Goal: Information Seeking & Learning: Learn about a topic

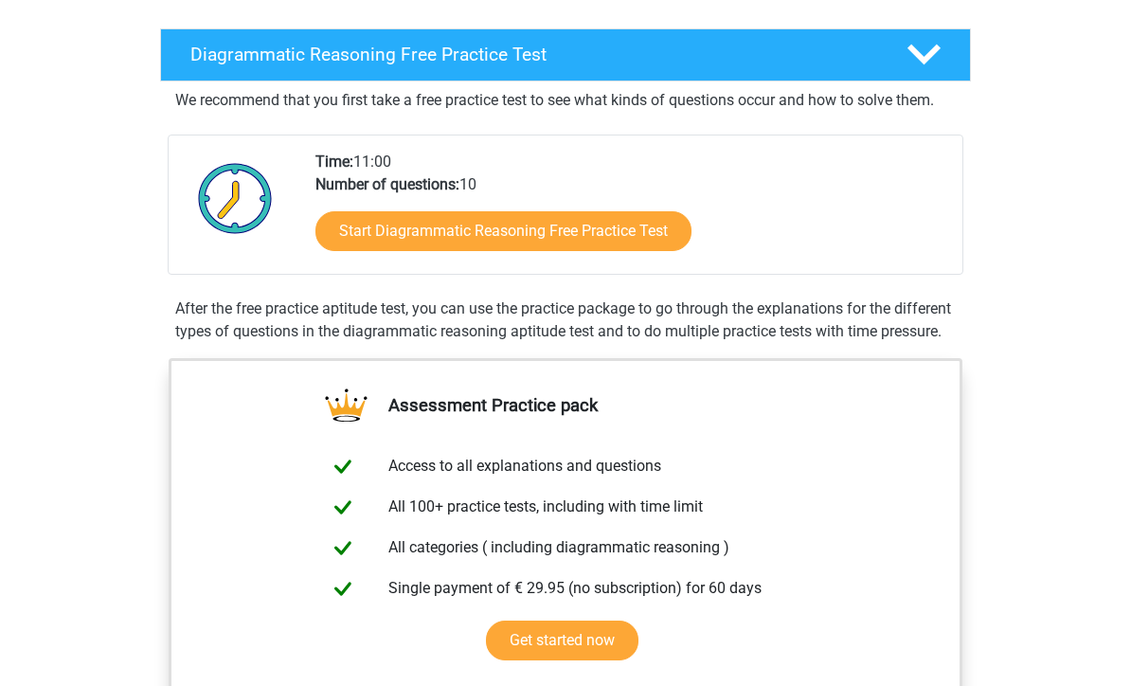
scroll to position [367, 0]
click at [531, 213] on link "Start Diagrammatic Reasoning Free Practice Test" at bounding box center [503, 231] width 376 height 40
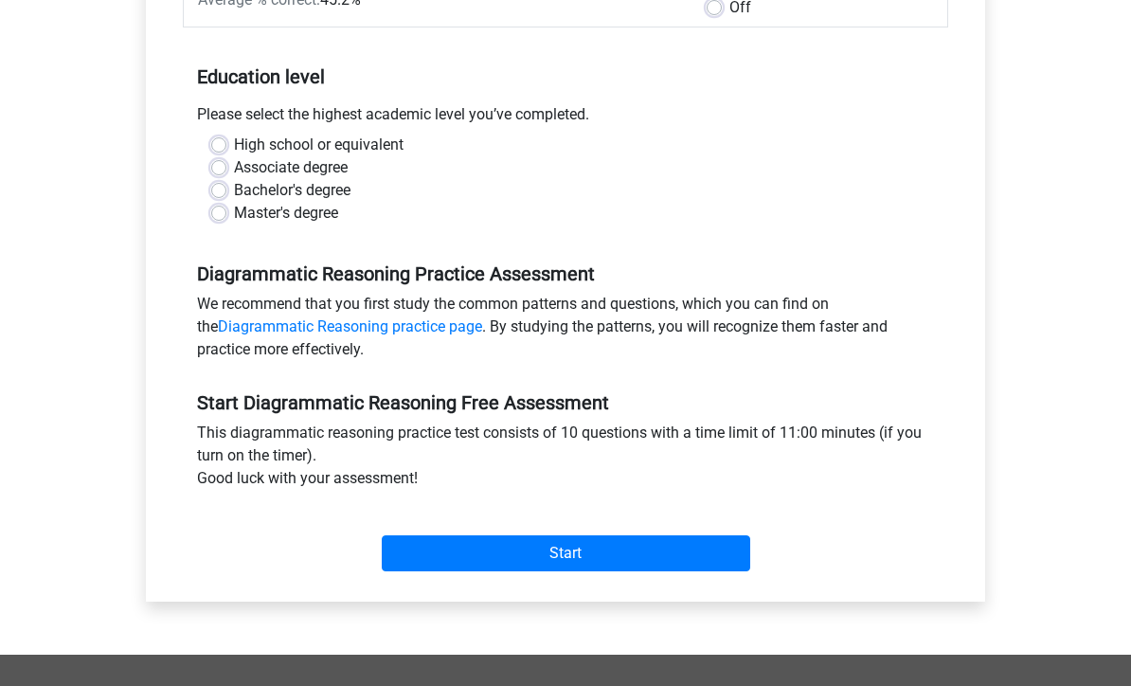
scroll to position [386, 0]
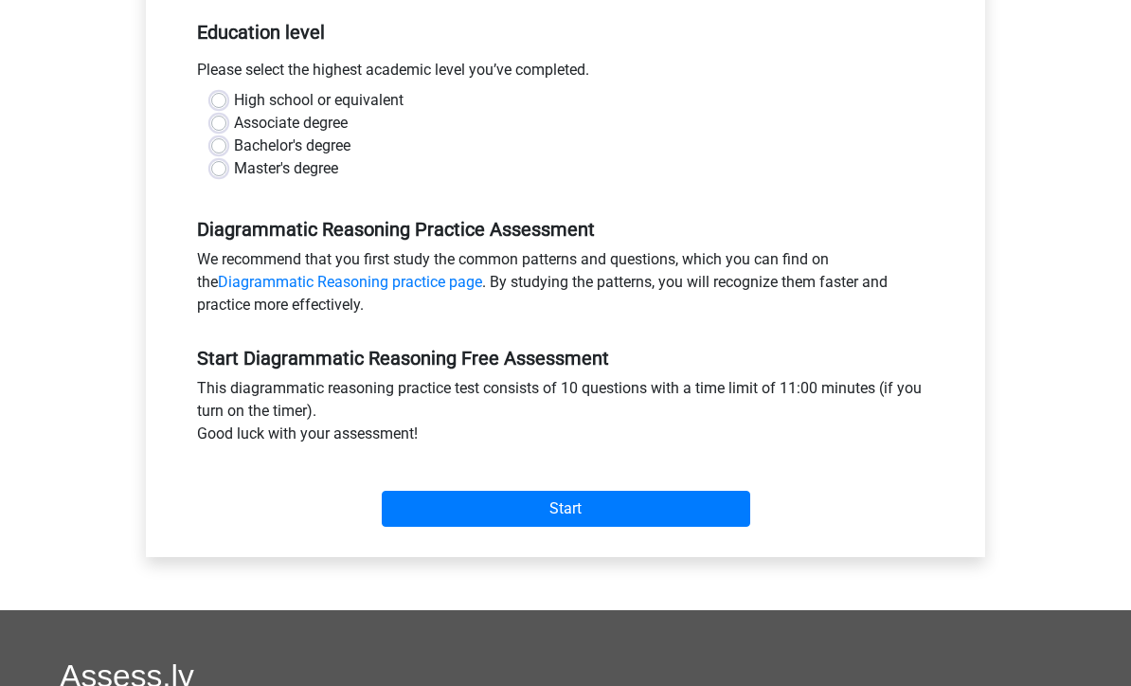
click at [234, 164] on label "Master's degree" at bounding box center [286, 168] width 104 height 23
click at [216, 164] on input "Master's degree" at bounding box center [218, 166] width 15 height 19
radio input "true"
click at [637, 509] on input "Start" at bounding box center [566, 509] width 368 height 36
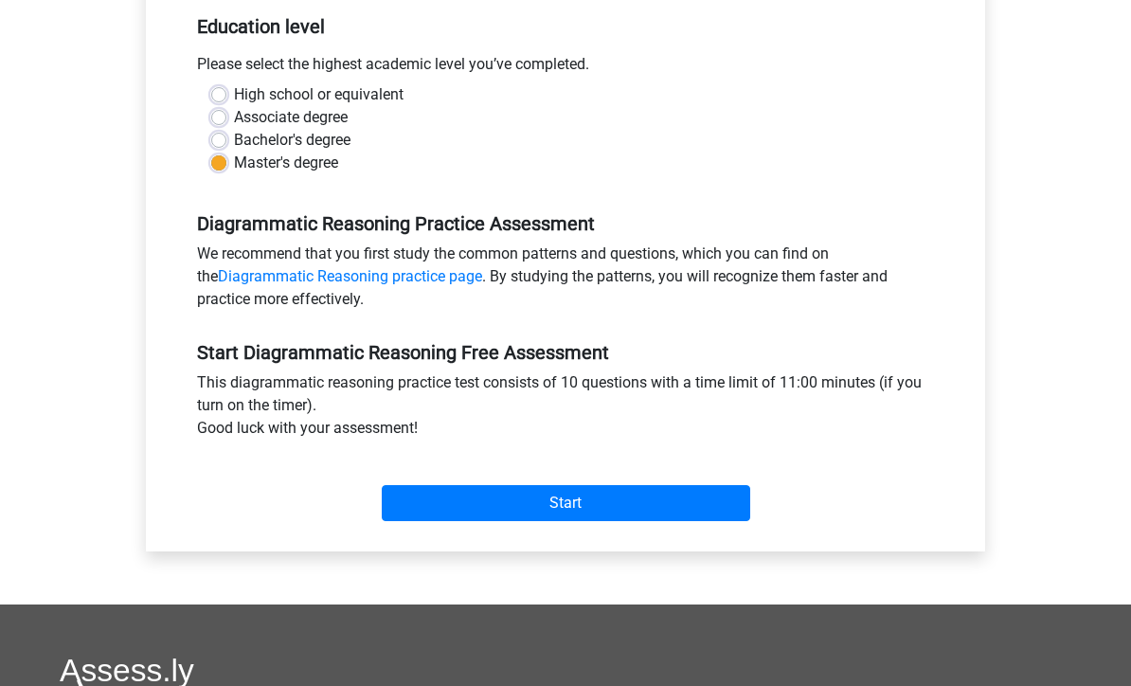
scroll to position [392, 0]
click at [226, 270] on link "Diagrammatic Reasoning practice page" at bounding box center [350, 276] width 264 height 18
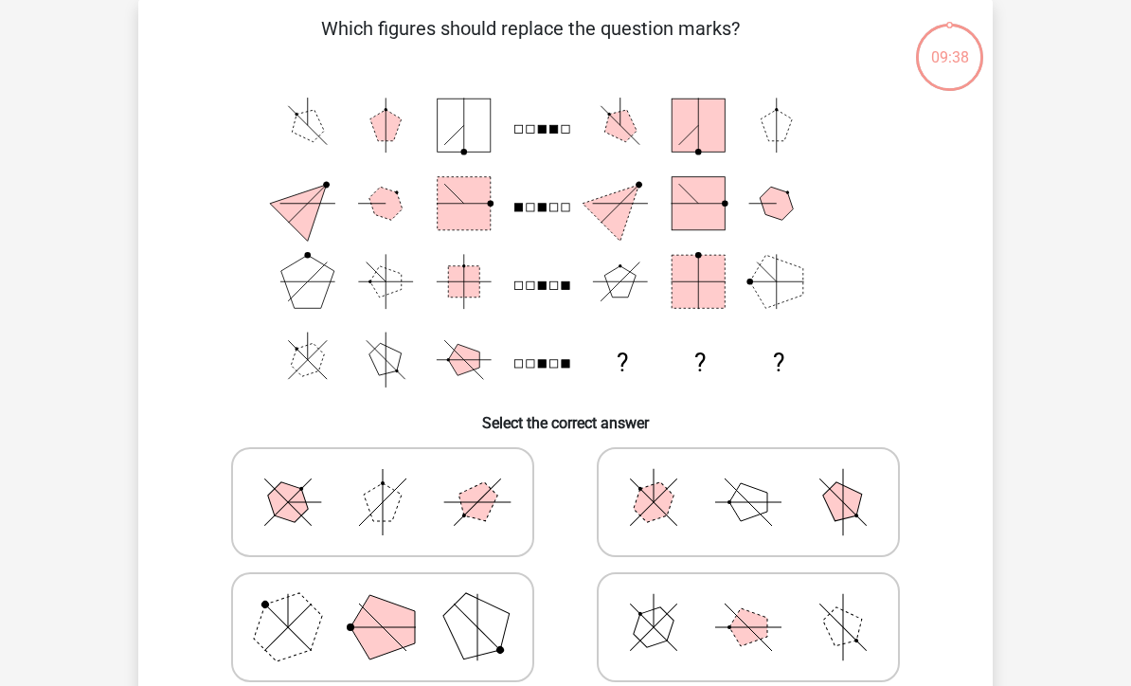
scroll to position [88, 0]
click at [283, 638] on polygon at bounding box center [287, 626] width 91 height 91
click at [383, 603] on input "radio" at bounding box center [389, 597] width 12 height 12
radio input "true"
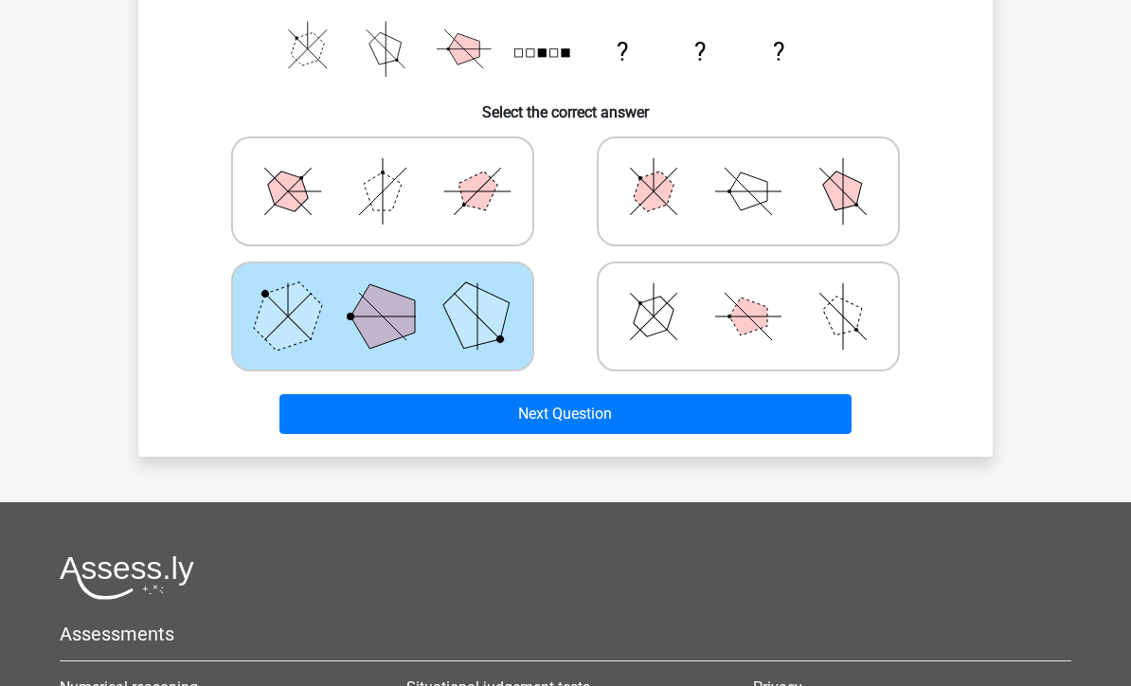
click at [304, 412] on button "Next Question" at bounding box center [565, 415] width 573 height 40
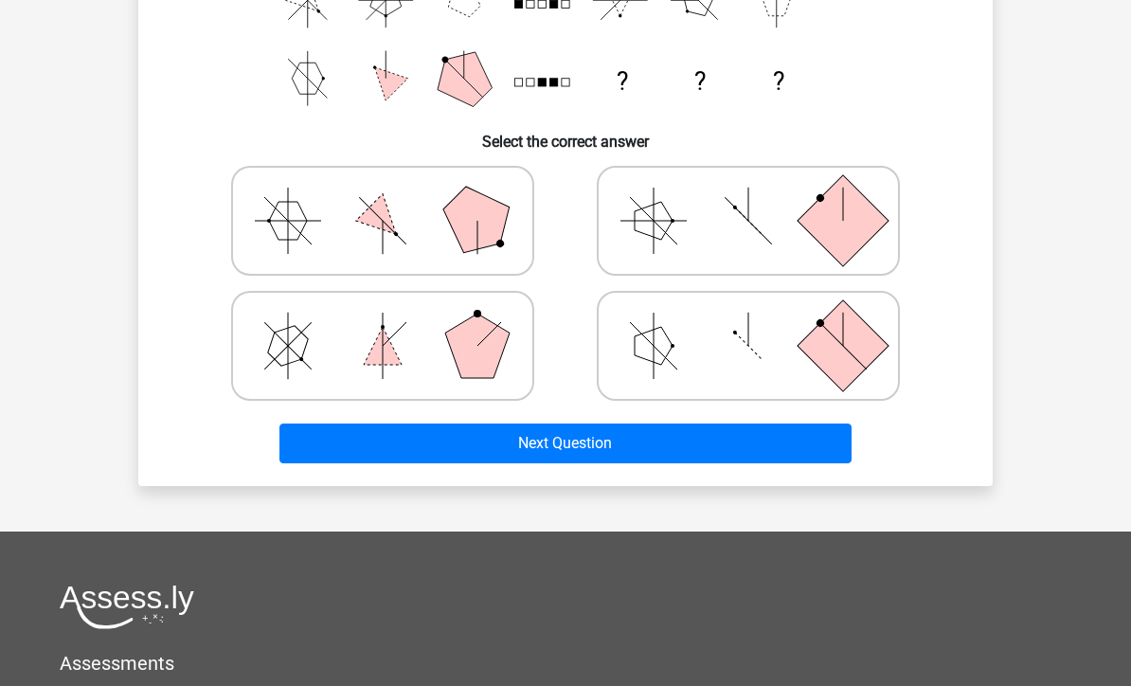
scroll to position [303, 0]
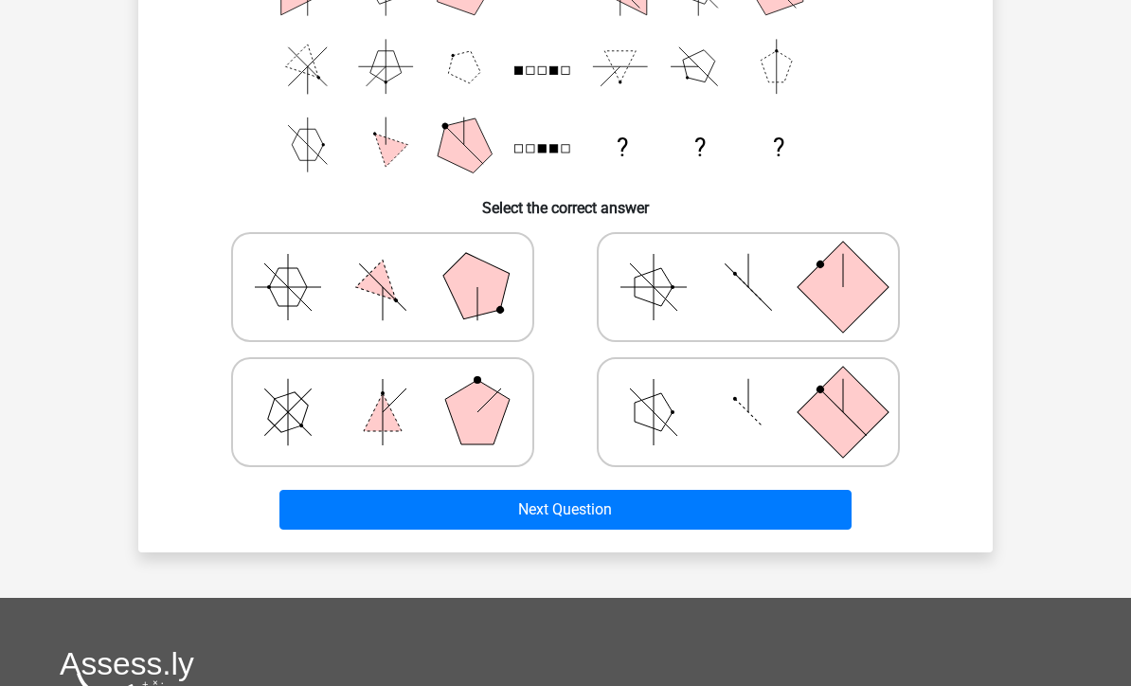
click at [836, 404] on rect at bounding box center [842, 411] width 91 height 91
click at [760, 388] on input "radio" at bounding box center [754, 382] width 12 height 12
radio input "true"
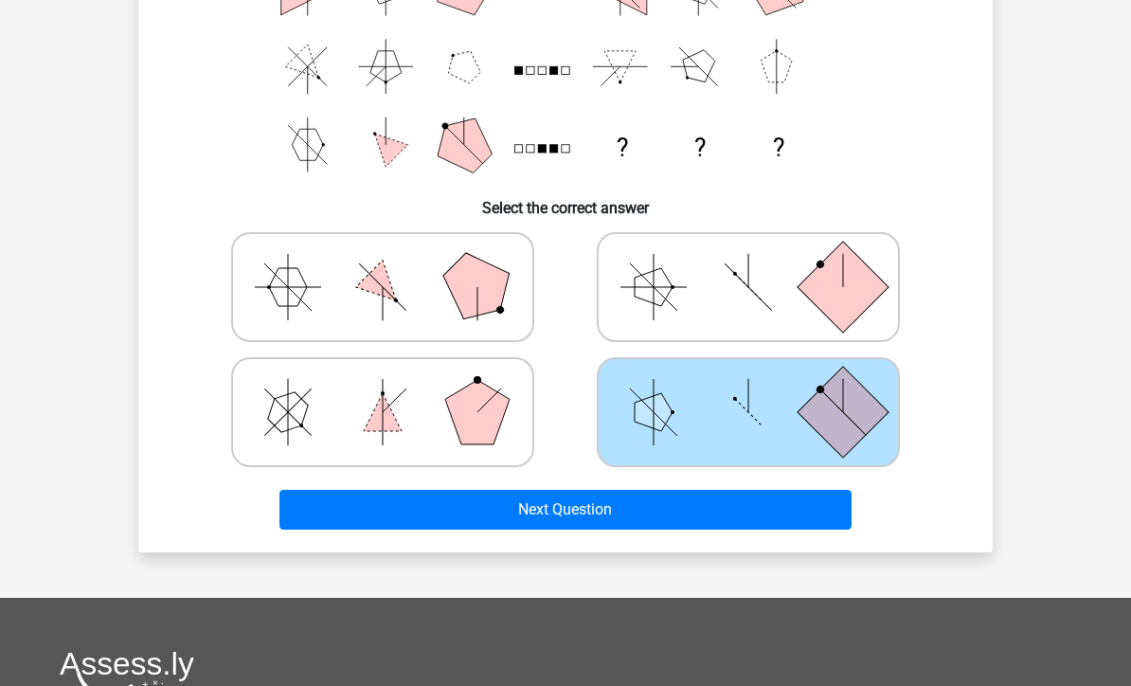
click at [762, 509] on button "Next Question" at bounding box center [565, 510] width 573 height 40
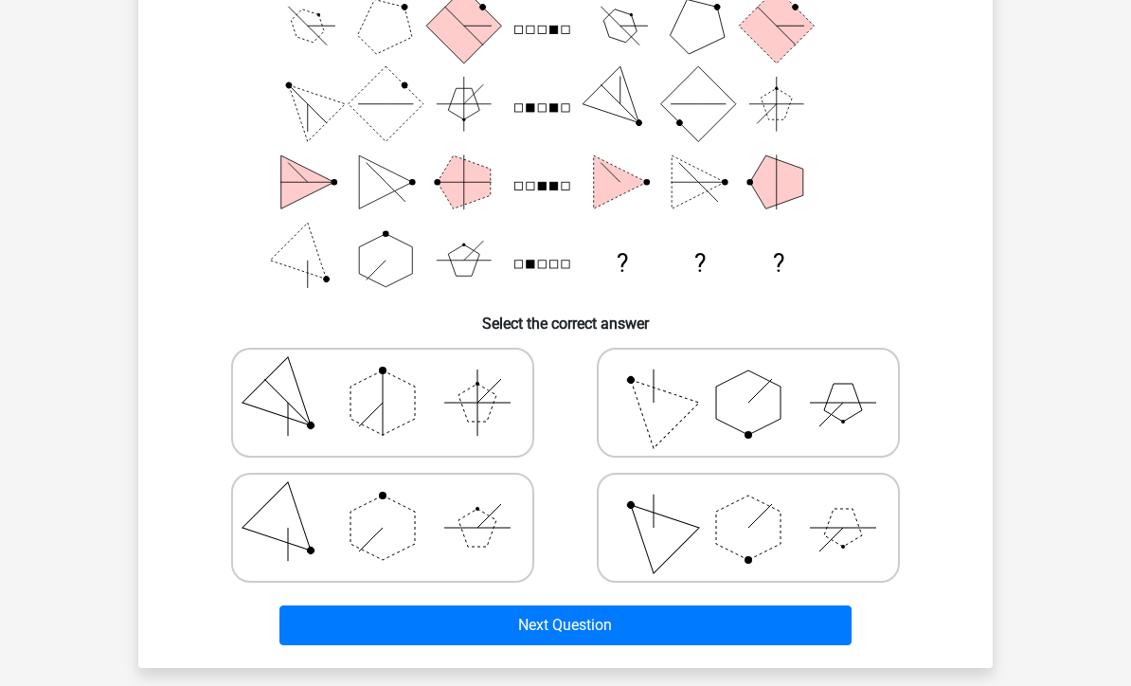
scroll to position [0, 0]
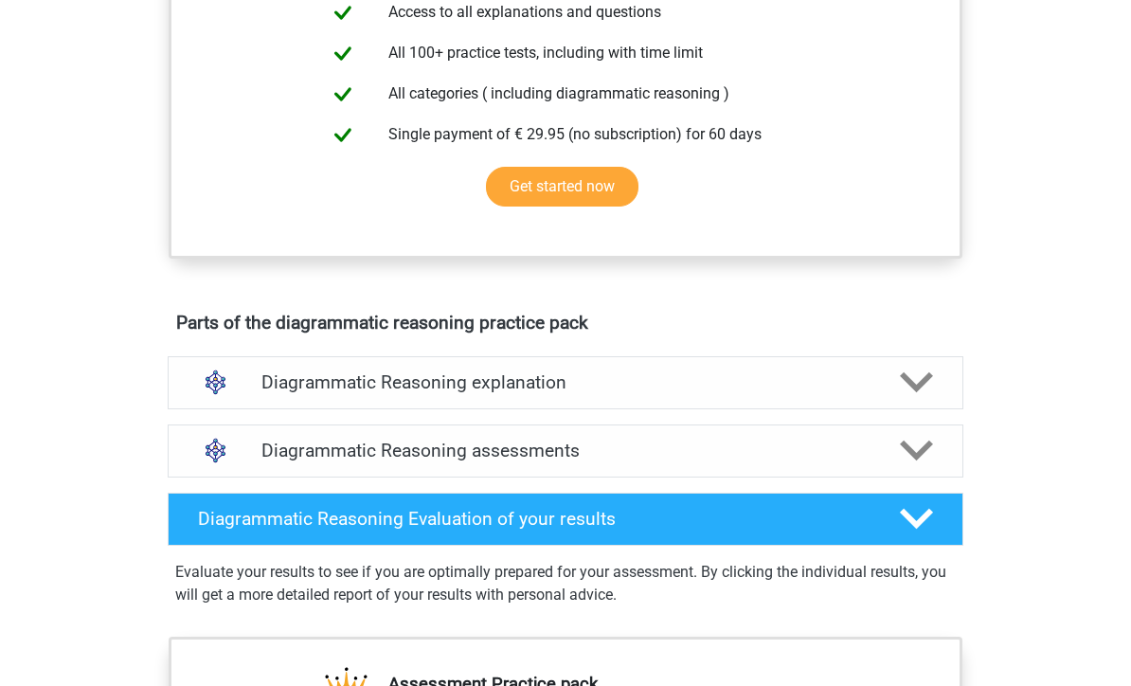
click at [893, 400] on div at bounding box center [915, 382] width 63 height 33
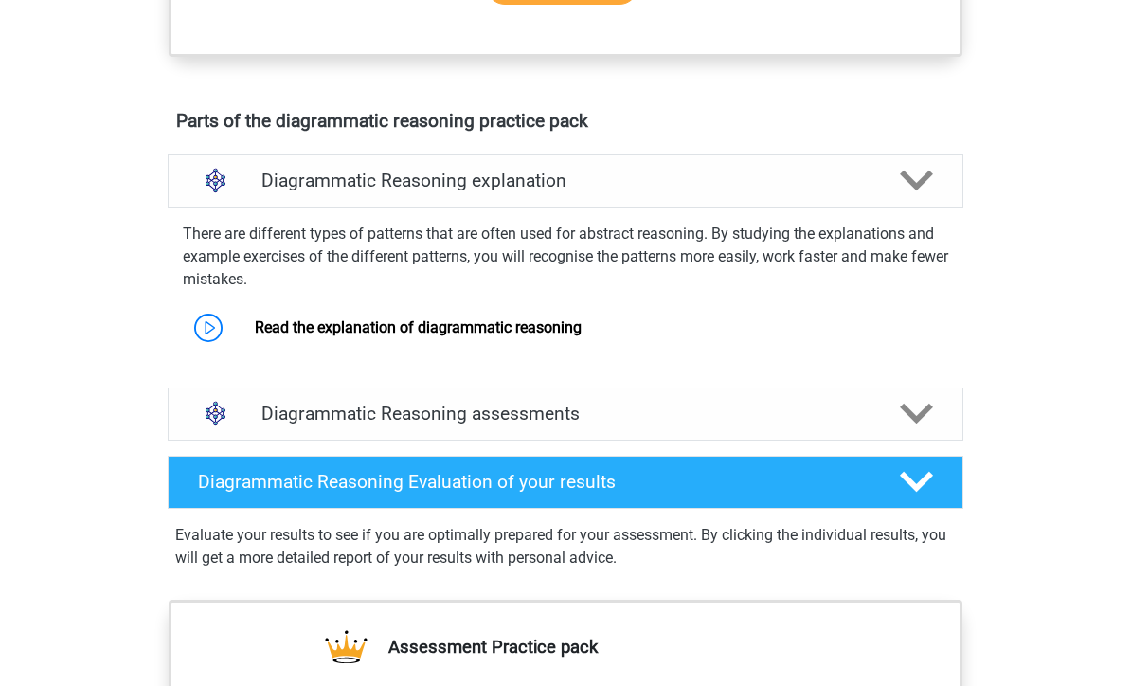
scroll to position [1023, 0]
click at [255, 336] on link "Read the explanation of diagrammatic reasoning" at bounding box center [418, 327] width 327 height 18
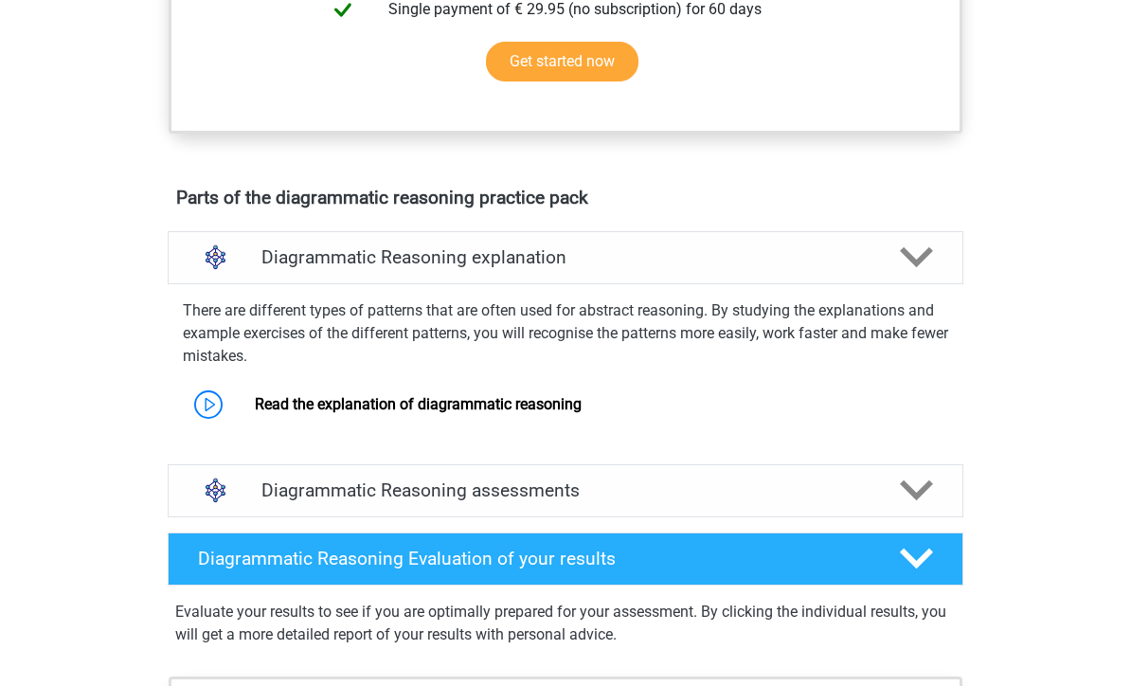
scroll to position [946, 0]
click at [255, 413] on link "Read the explanation of diagrammatic reasoning" at bounding box center [418, 404] width 327 height 18
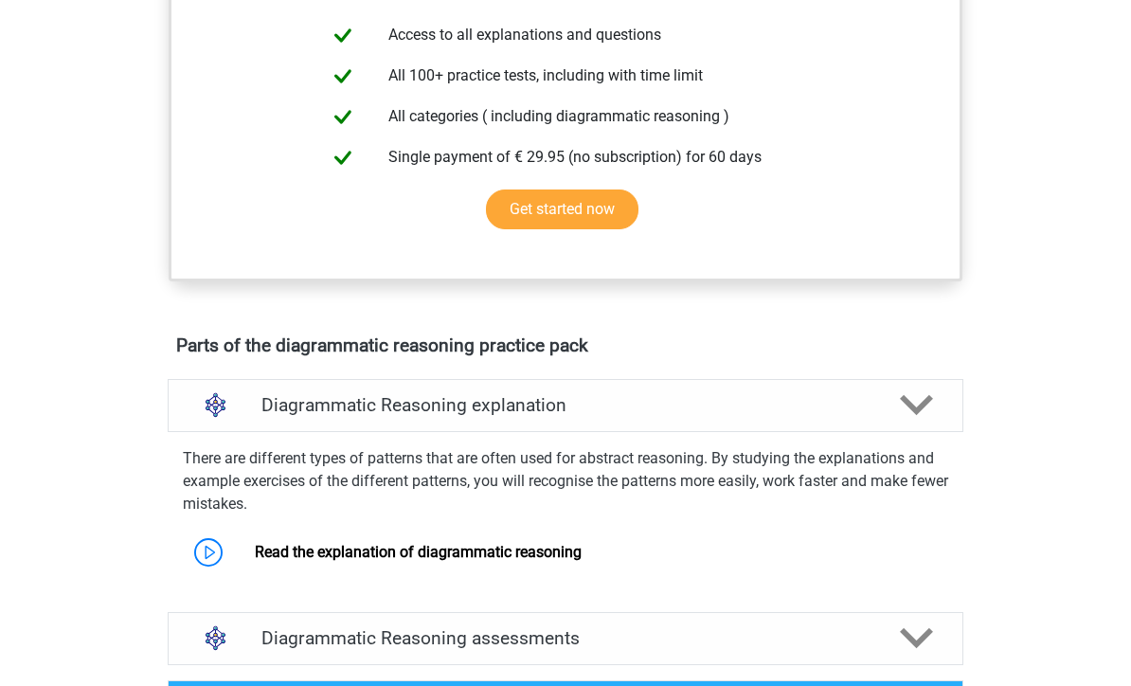
scroll to position [732, 0]
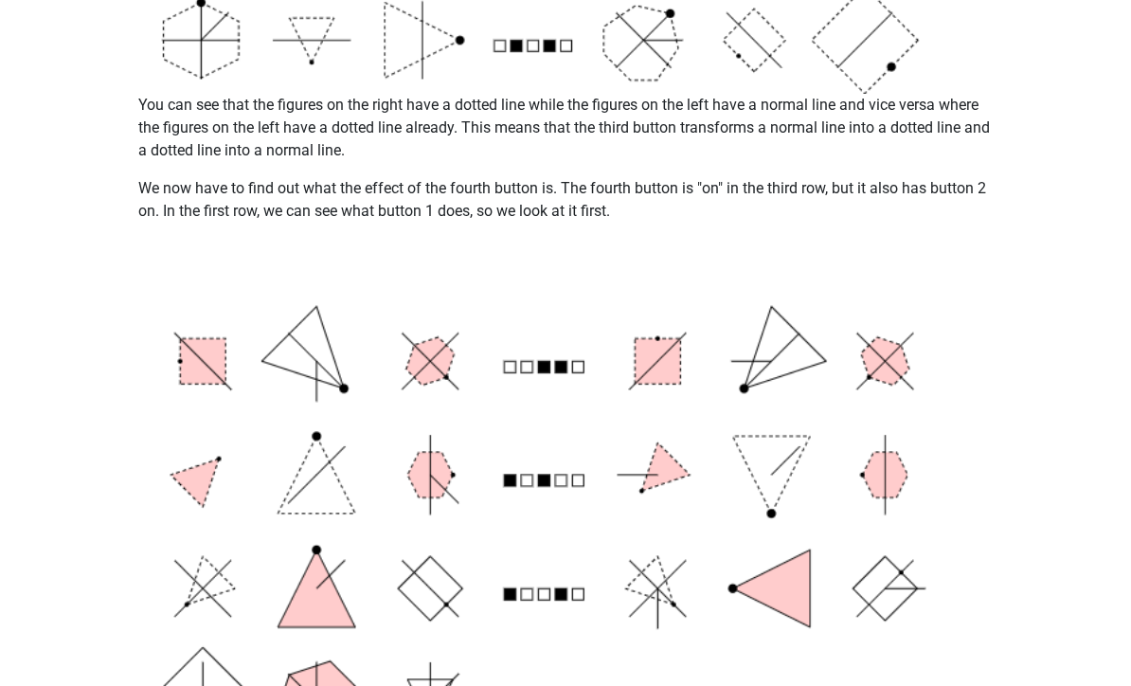
scroll to position [689, 0]
click at [140, 94] on img at bounding box center [565, 38] width 854 height 113
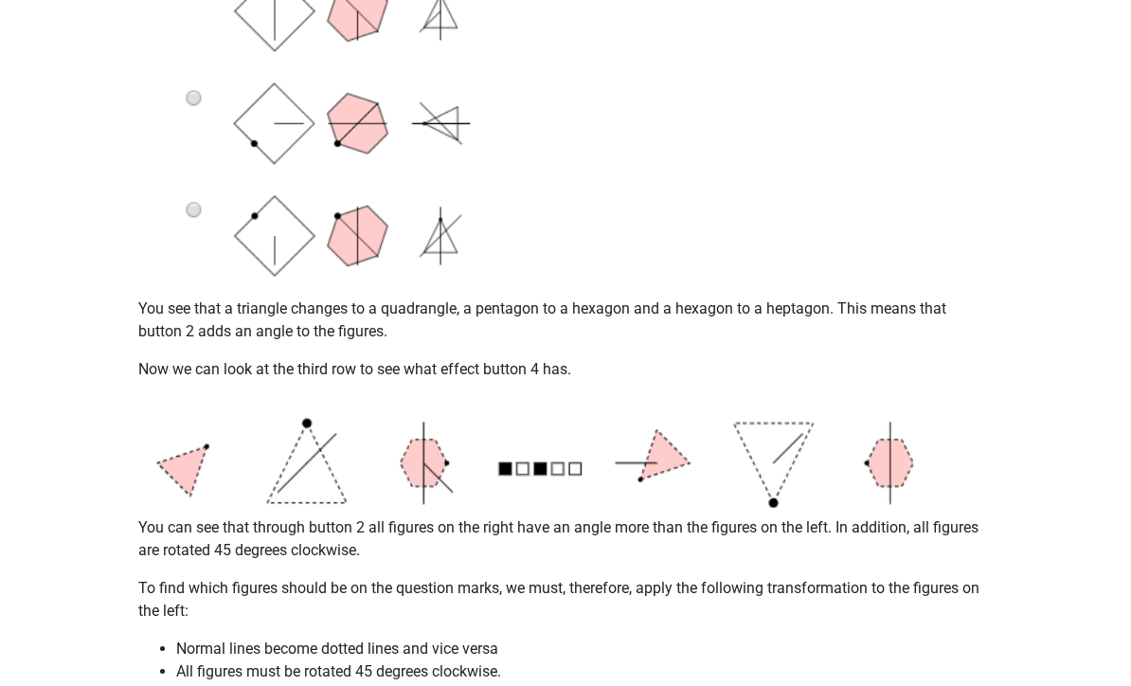
scroll to position [1611, 0]
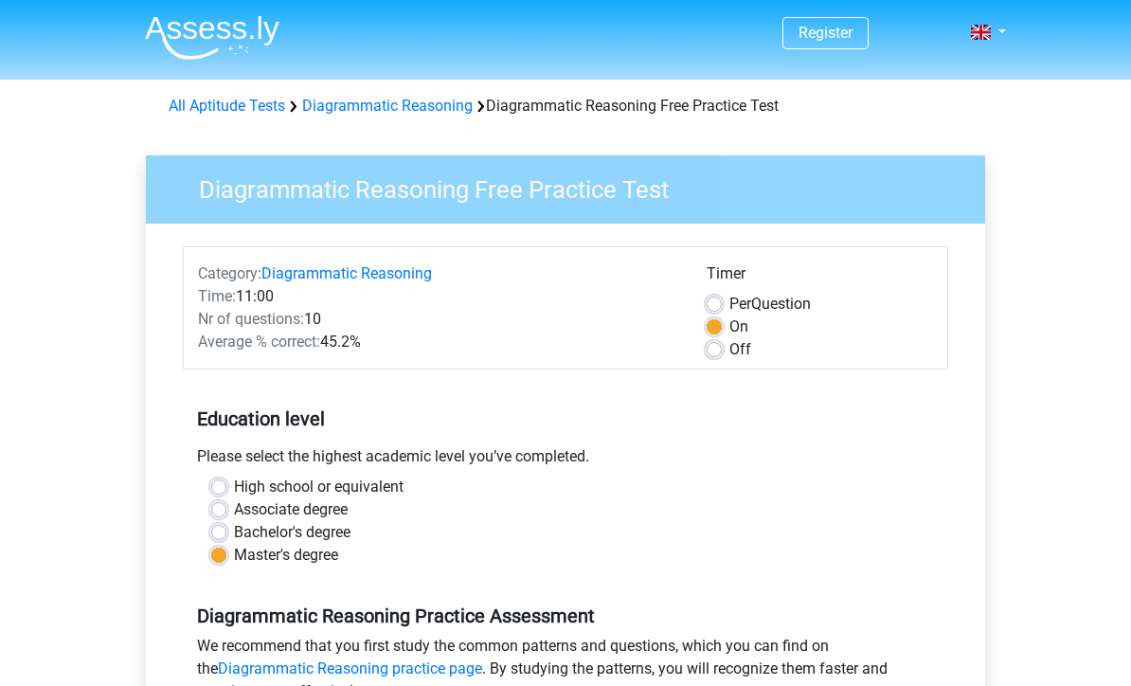
scroll to position [392, 0]
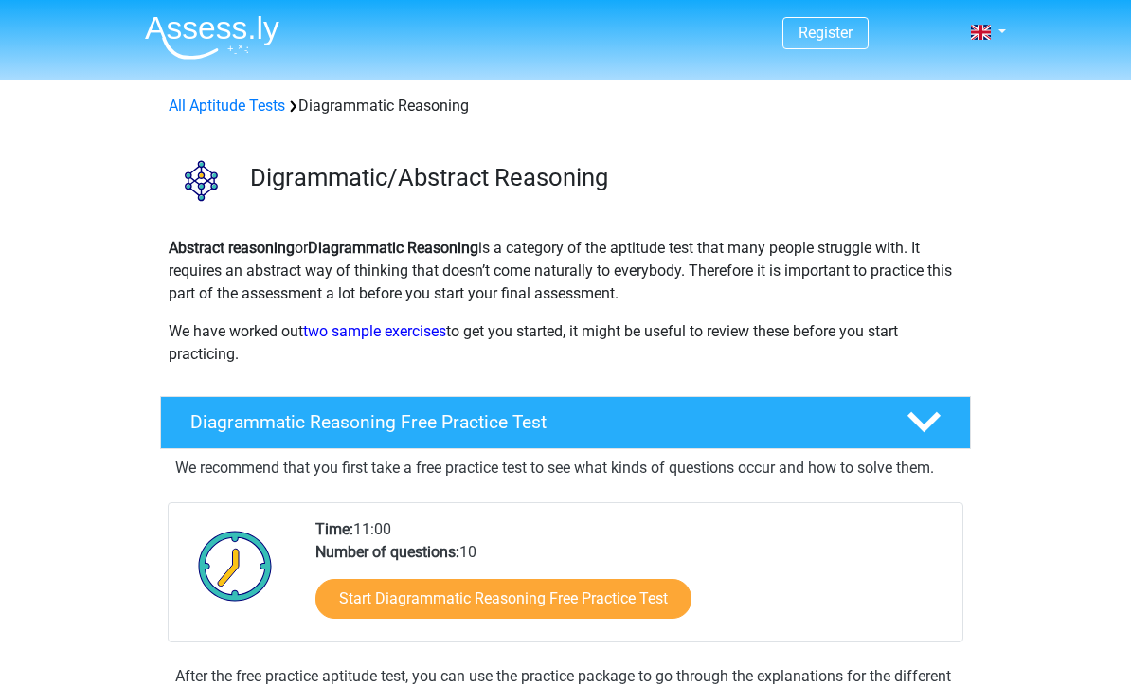
scroll to position [430, 0]
